Goal: Information Seeking & Learning: Learn about a topic

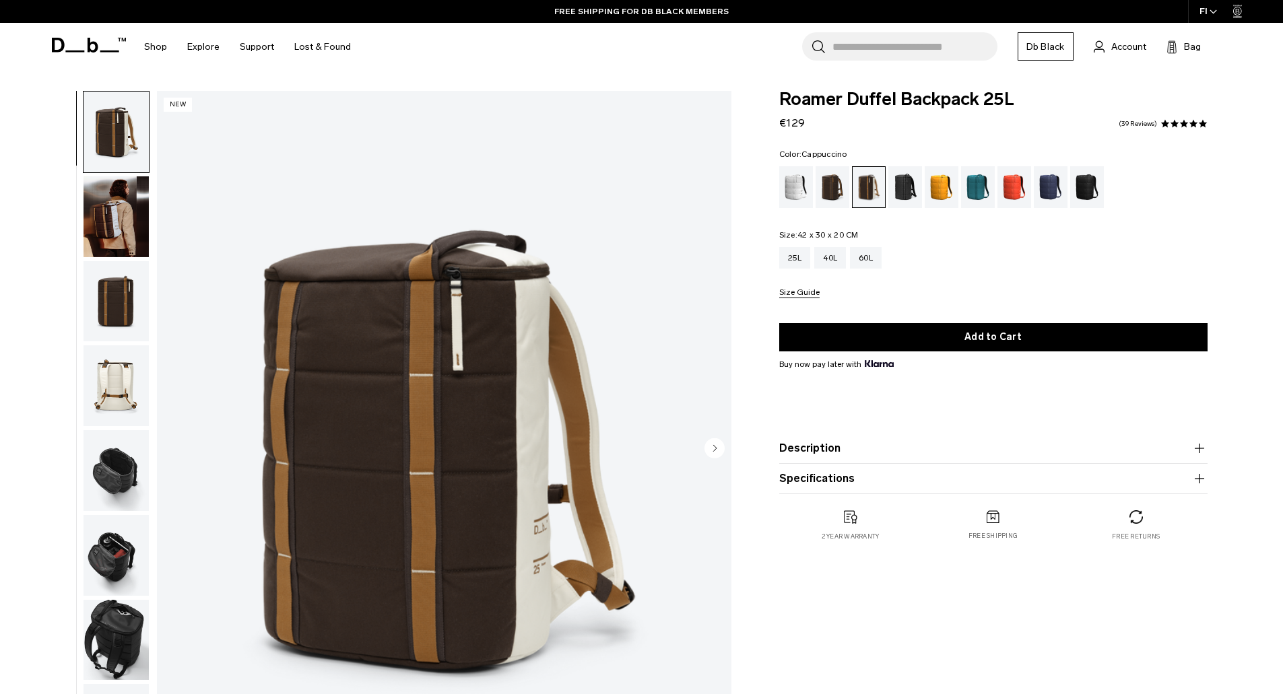
click at [118, 220] on img "button" at bounding box center [116, 216] width 65 height 81
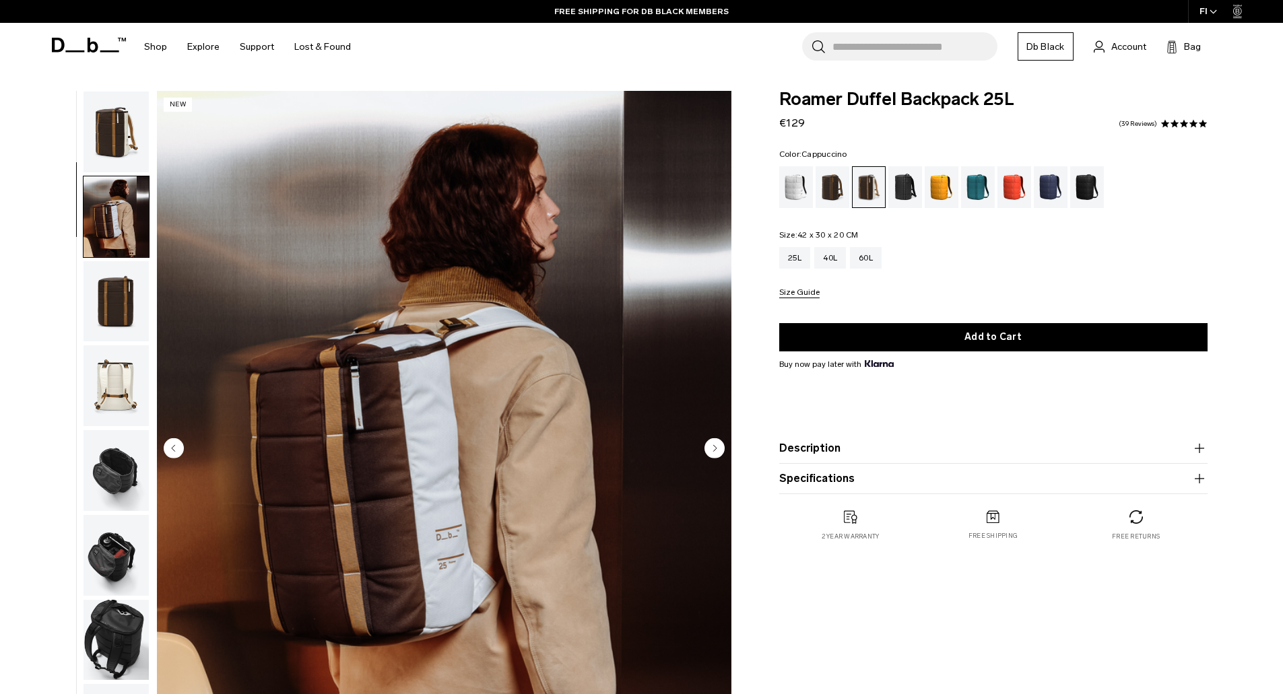
scroll to position [85, 0]
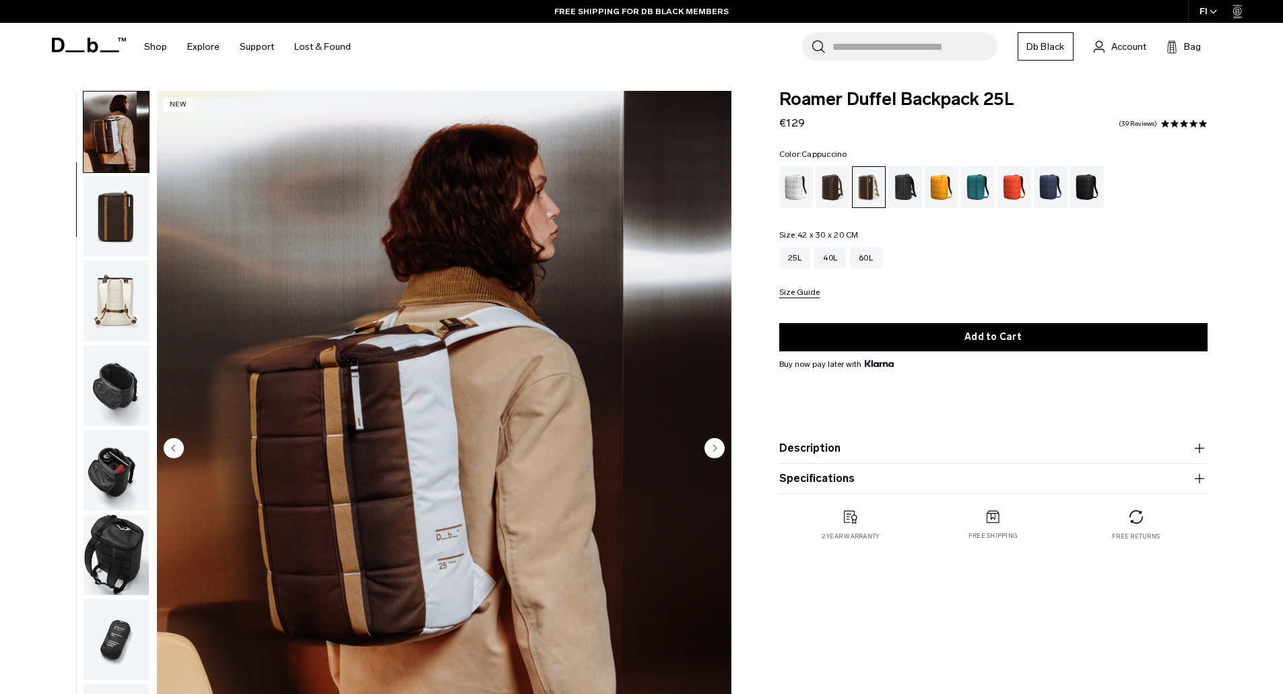
click at [118, 220] on img "button" at bounding box center [116, 216] width 65 height 81
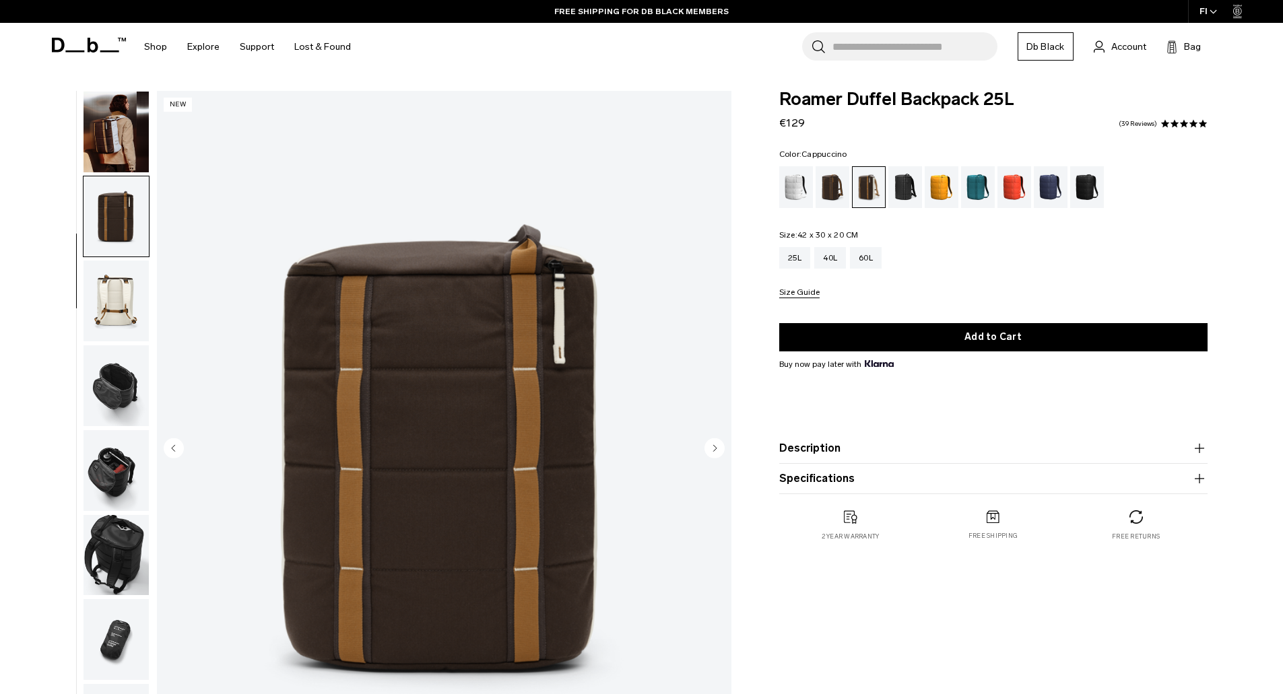
scroll to position [127, 0]
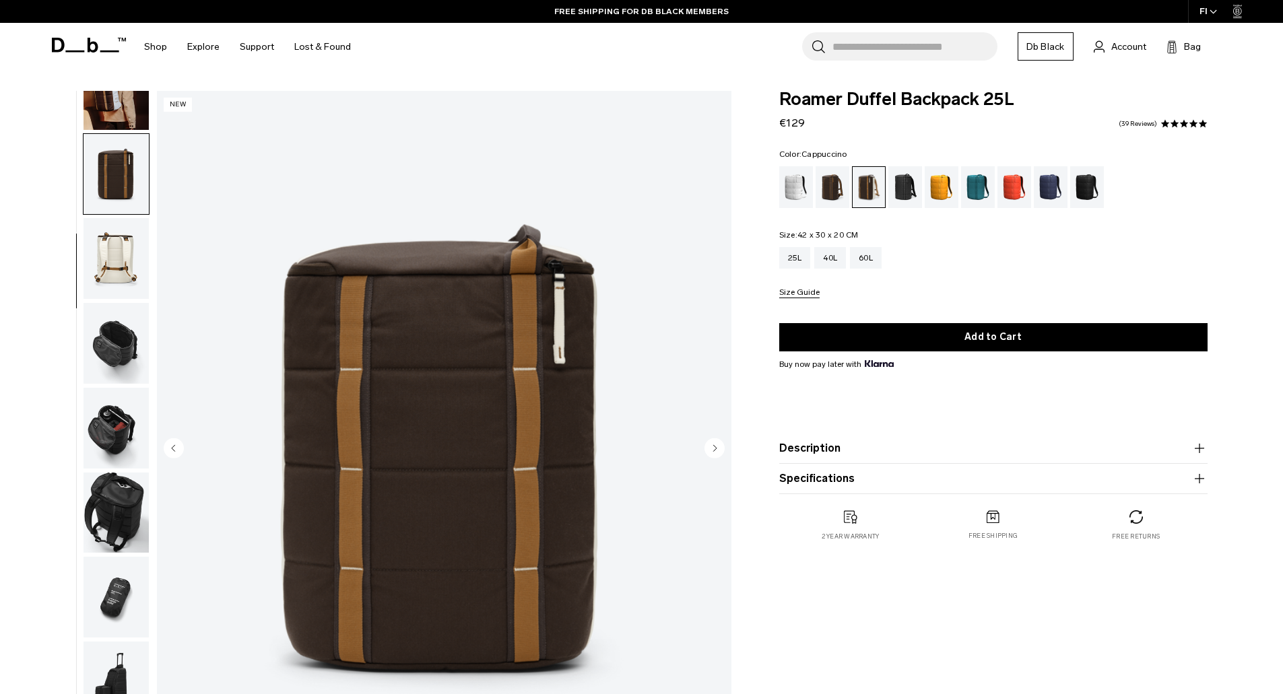
click at [119, 257] on img "button" at bounding box center [116, 258] width 65 height 81
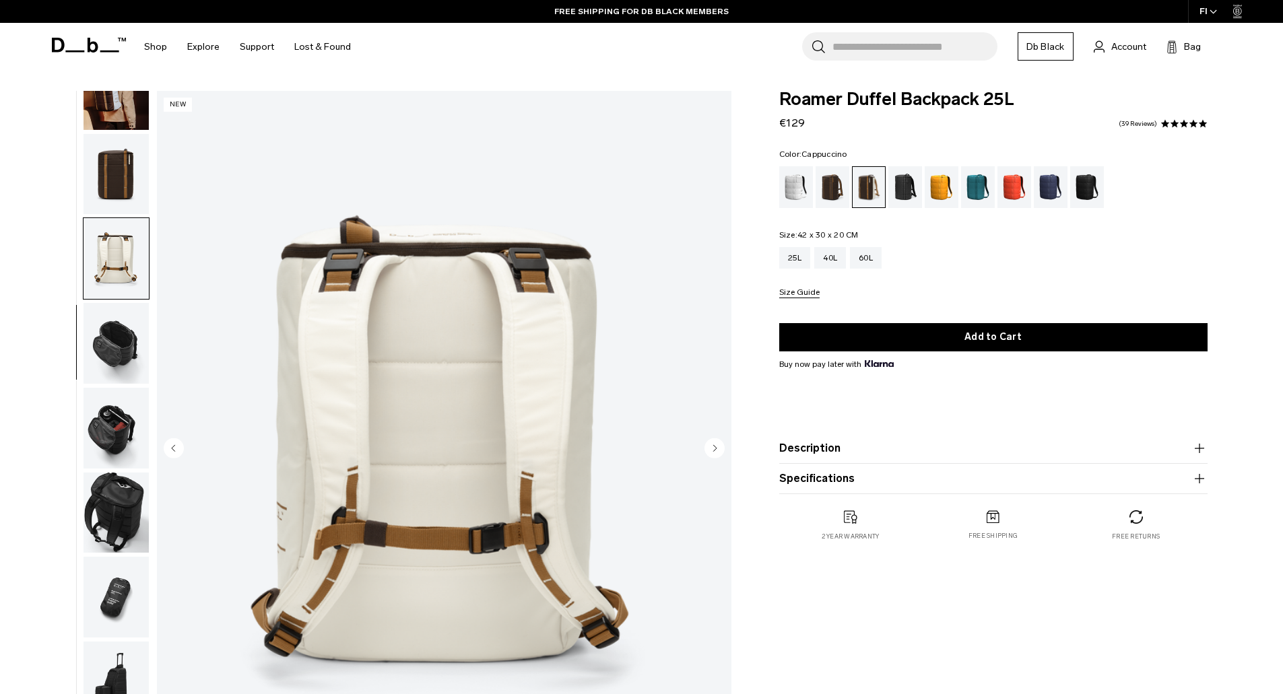
click at [116, 346] on img "button" at bounding box center [116, 343] width 65 height 81
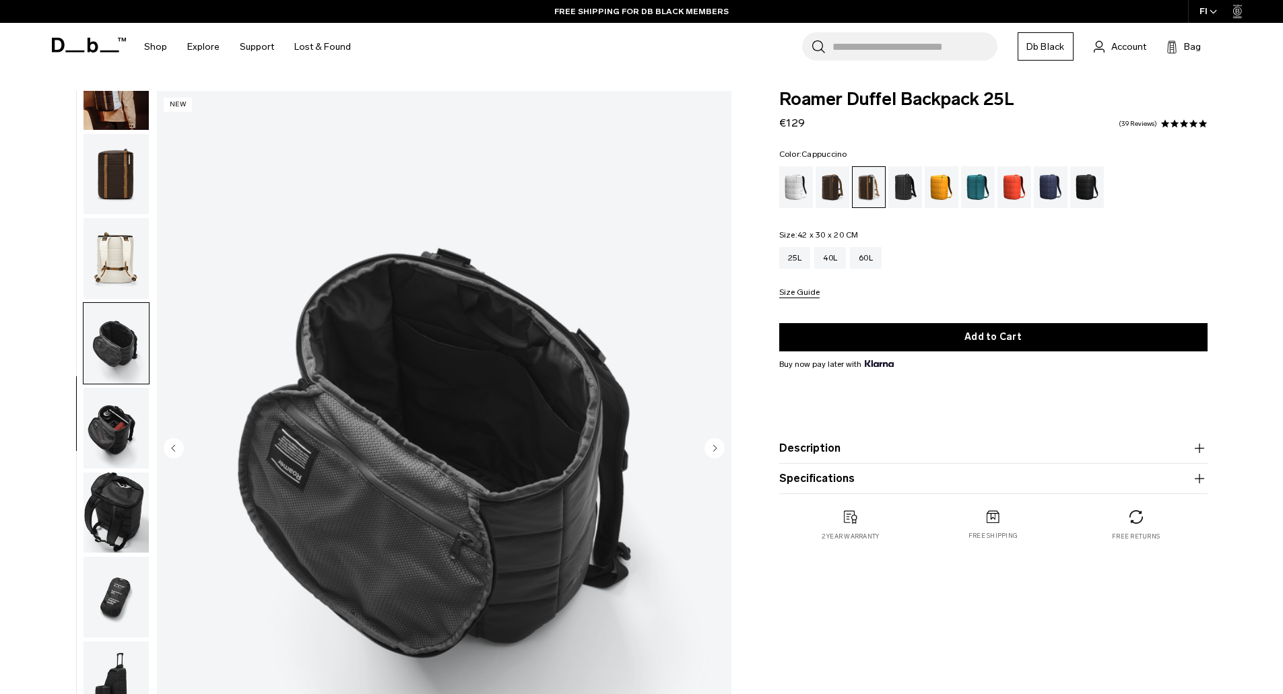
click at [113, 418] on img "button" at bounding box center [116, 428] width 65 height 81
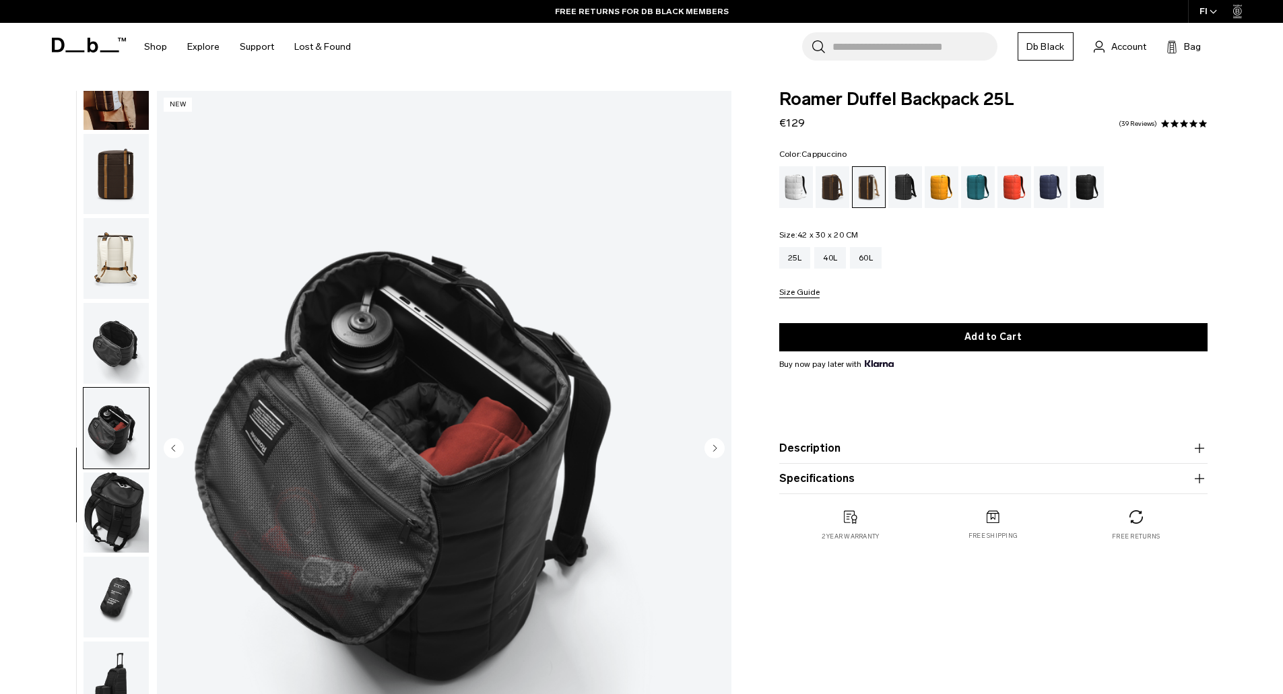
click at [125, 509] on img "button" at bounding box center [116, 513] width 65 height 81
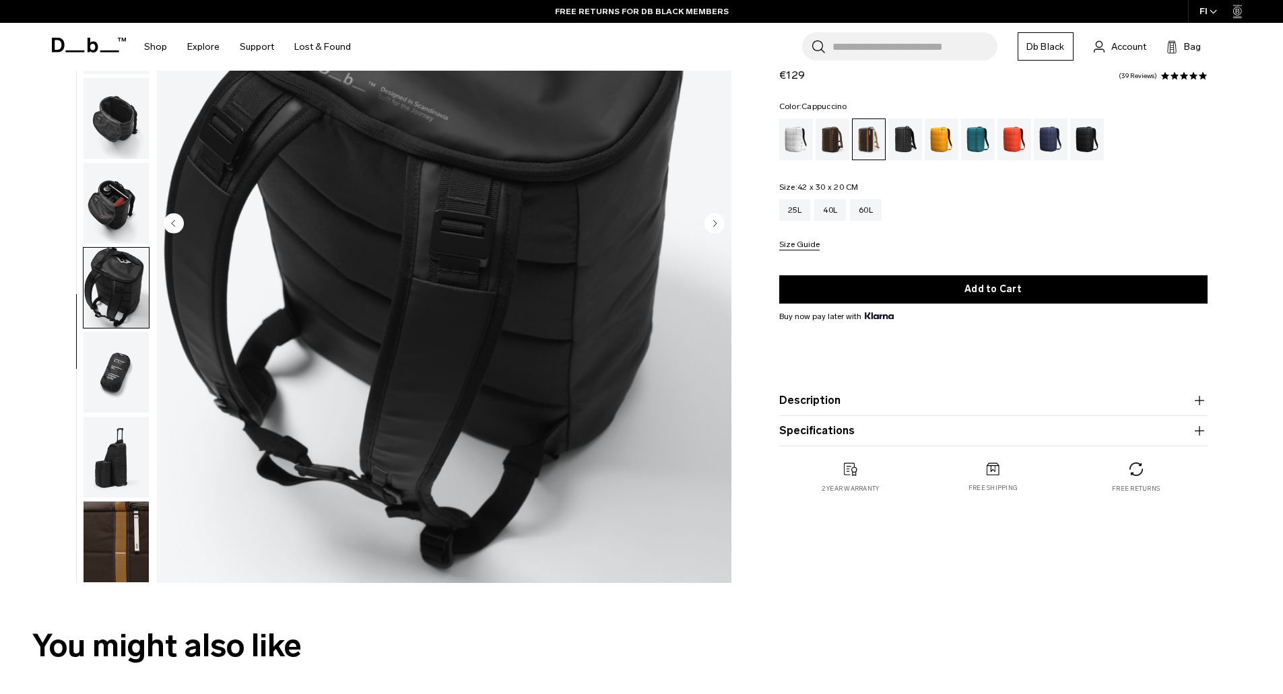
scroll to position [269, 0]
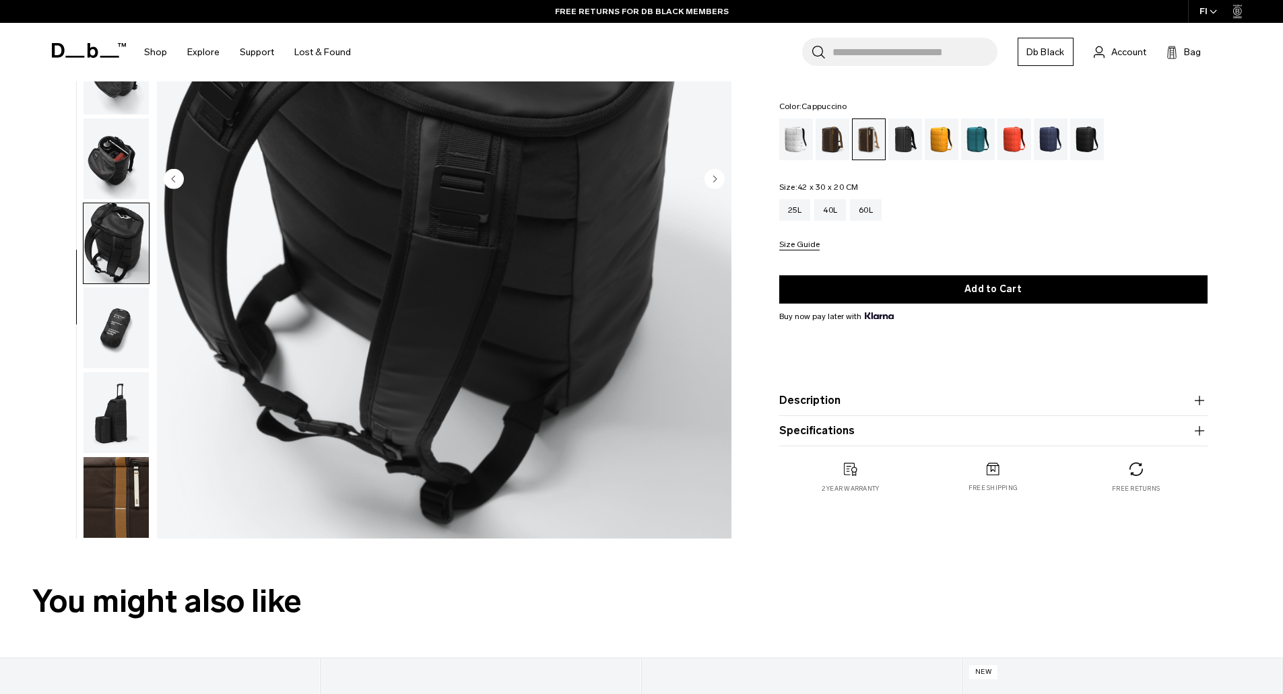
click at [126, 426] on img "button" at bounding box center [116, 412] width 65 height 81
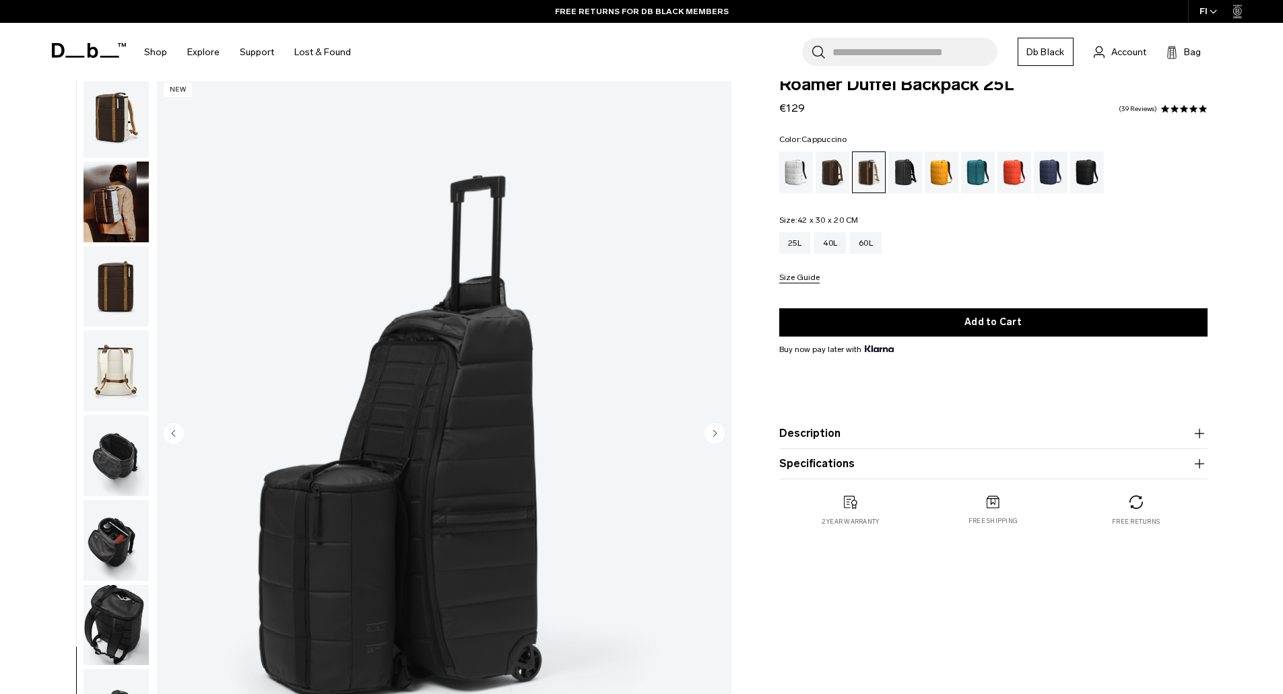
scroll to position [0, 0]
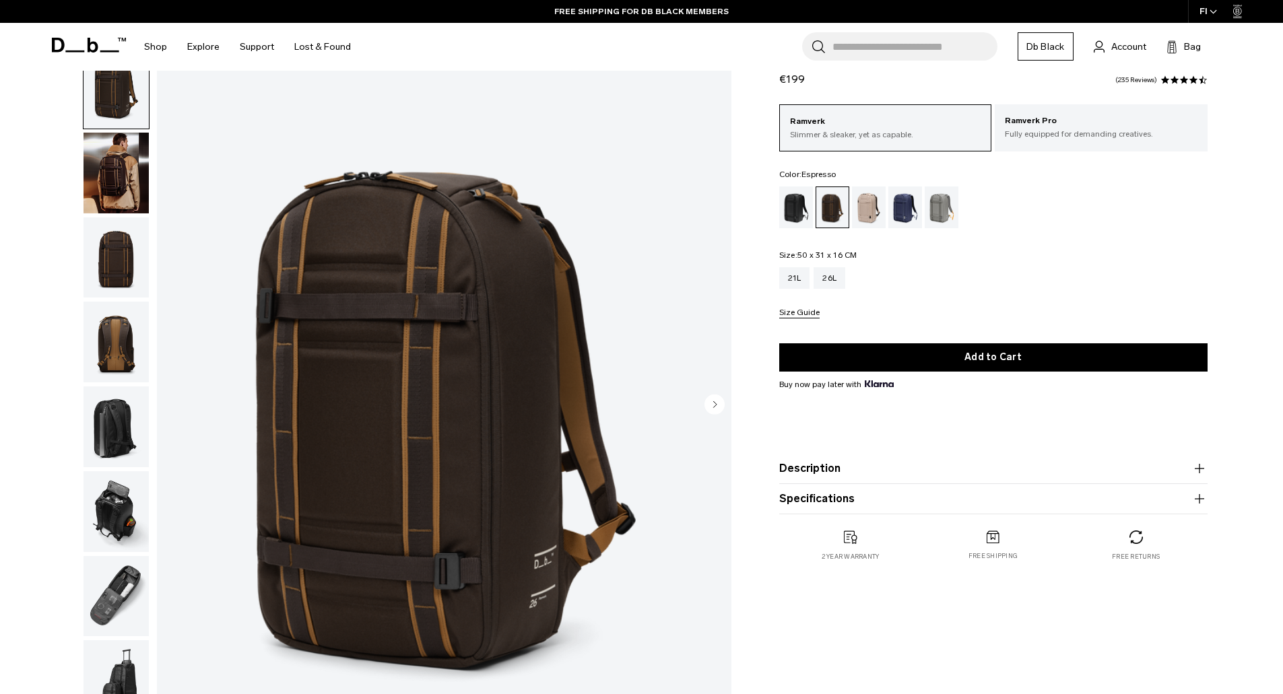
scroll to position [67, 0]
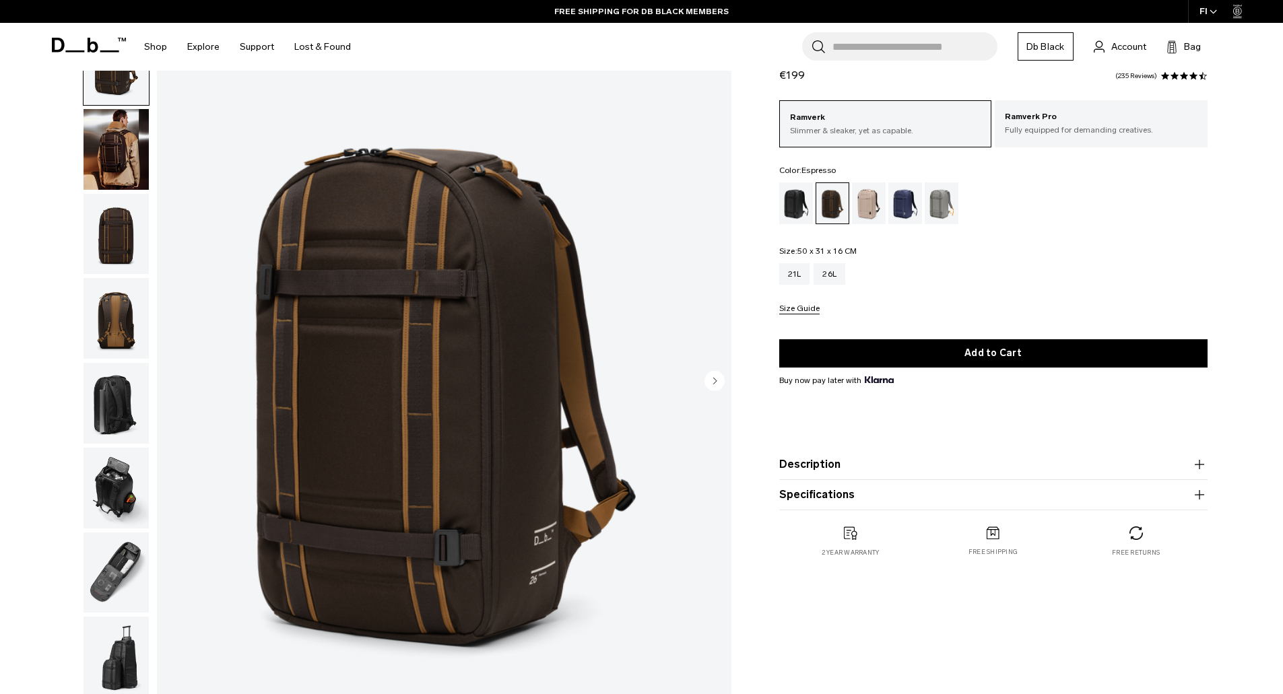
click at [116, 158] on img "button" at bounding box center [116, 149] width 65 height 81
